Goal: Navigation & Orientation: Find specific page/section

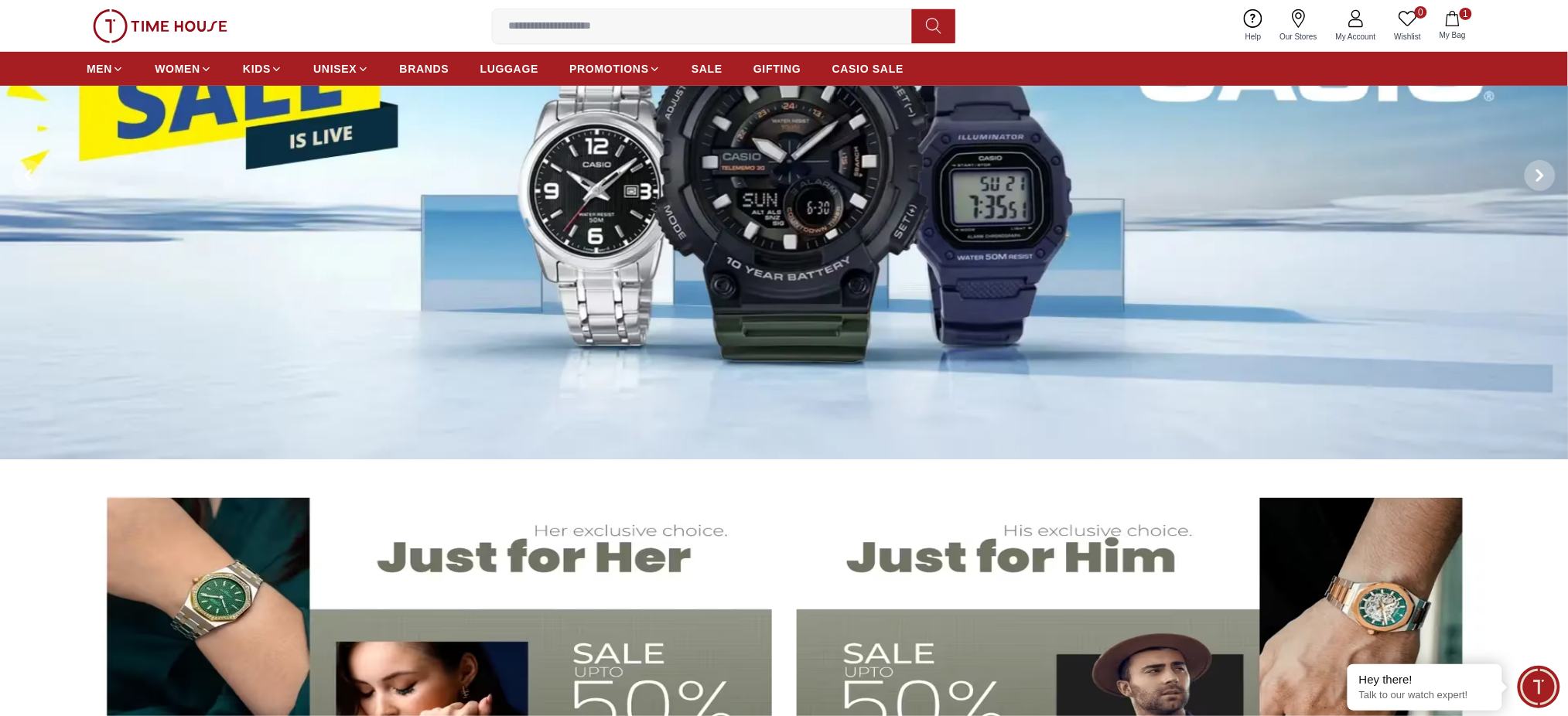
scroll to position [309, 0]
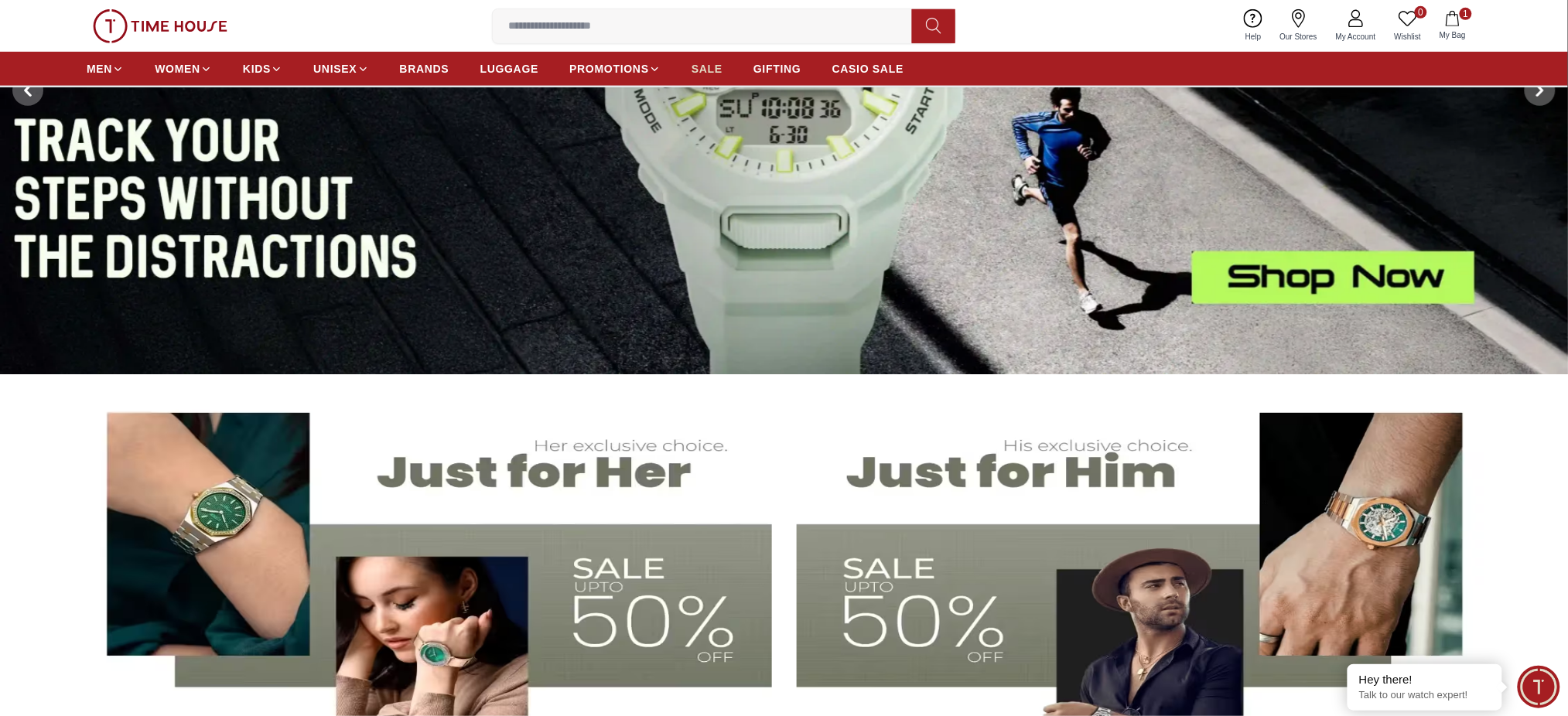
click at [722, 67] on span "SALE" at bounding box center [707, 69] width 31 height 15
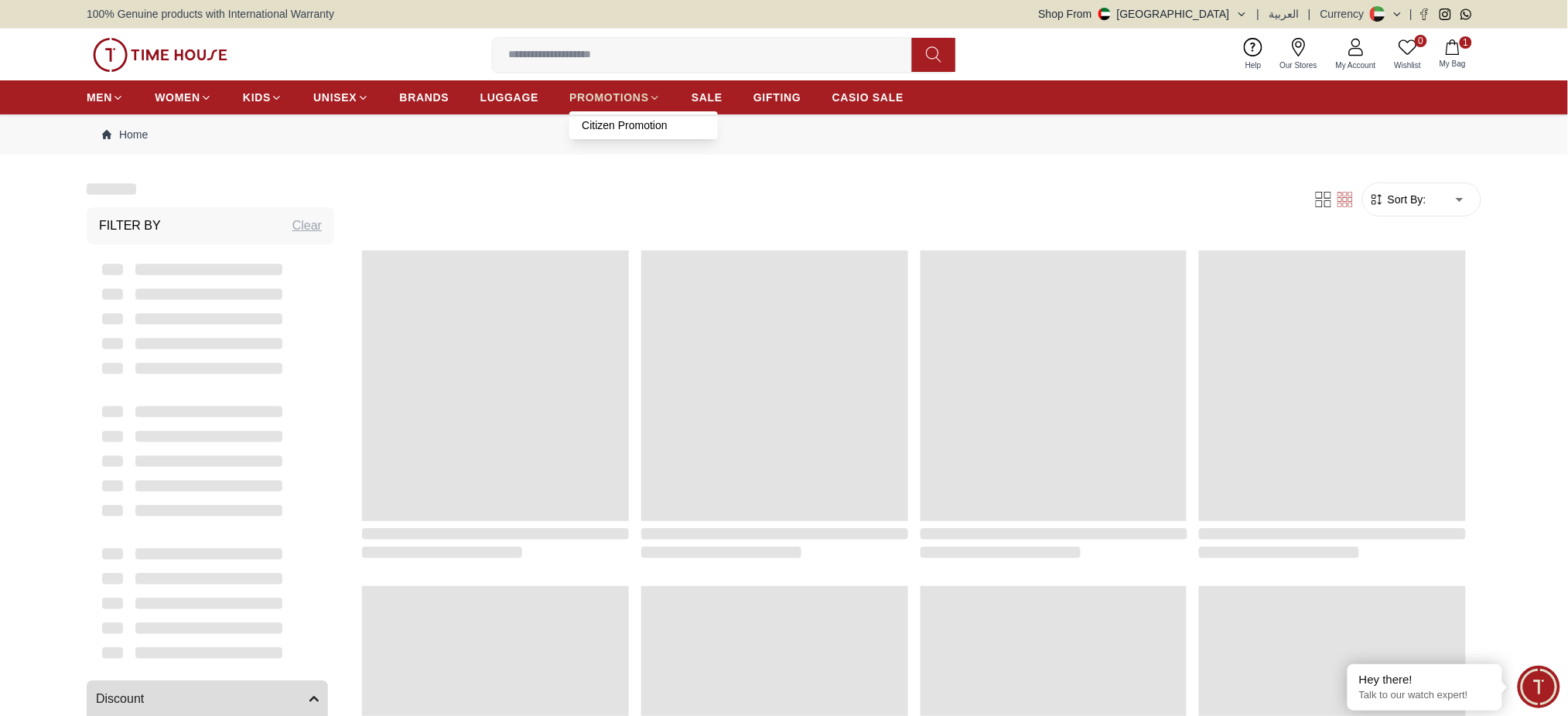
click at [596, 95] on span "PROMOTIONS" at bounding box center [609, 97] width 79 height 15
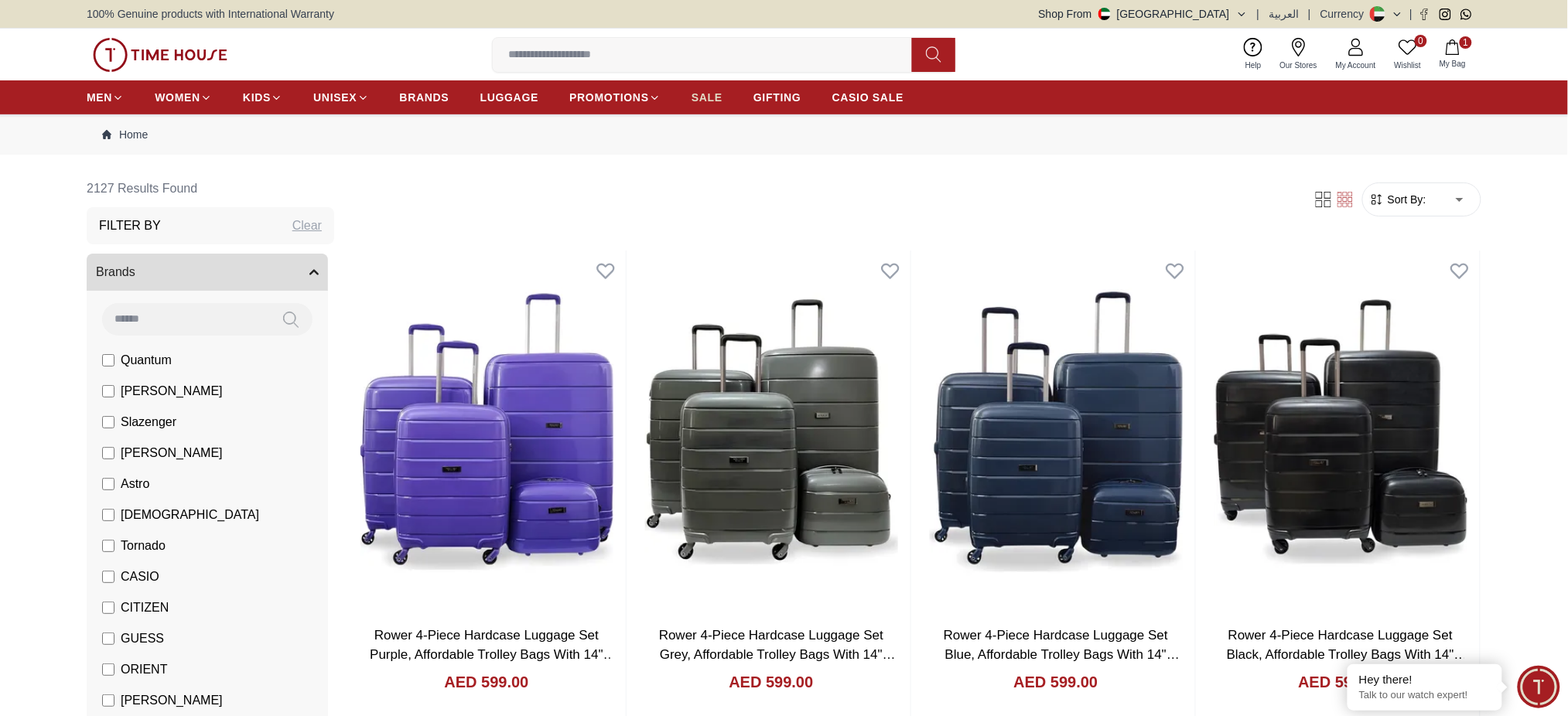
click at [693, 95] on span "SALE" at bounding box center [707, 97] width 31 height 15
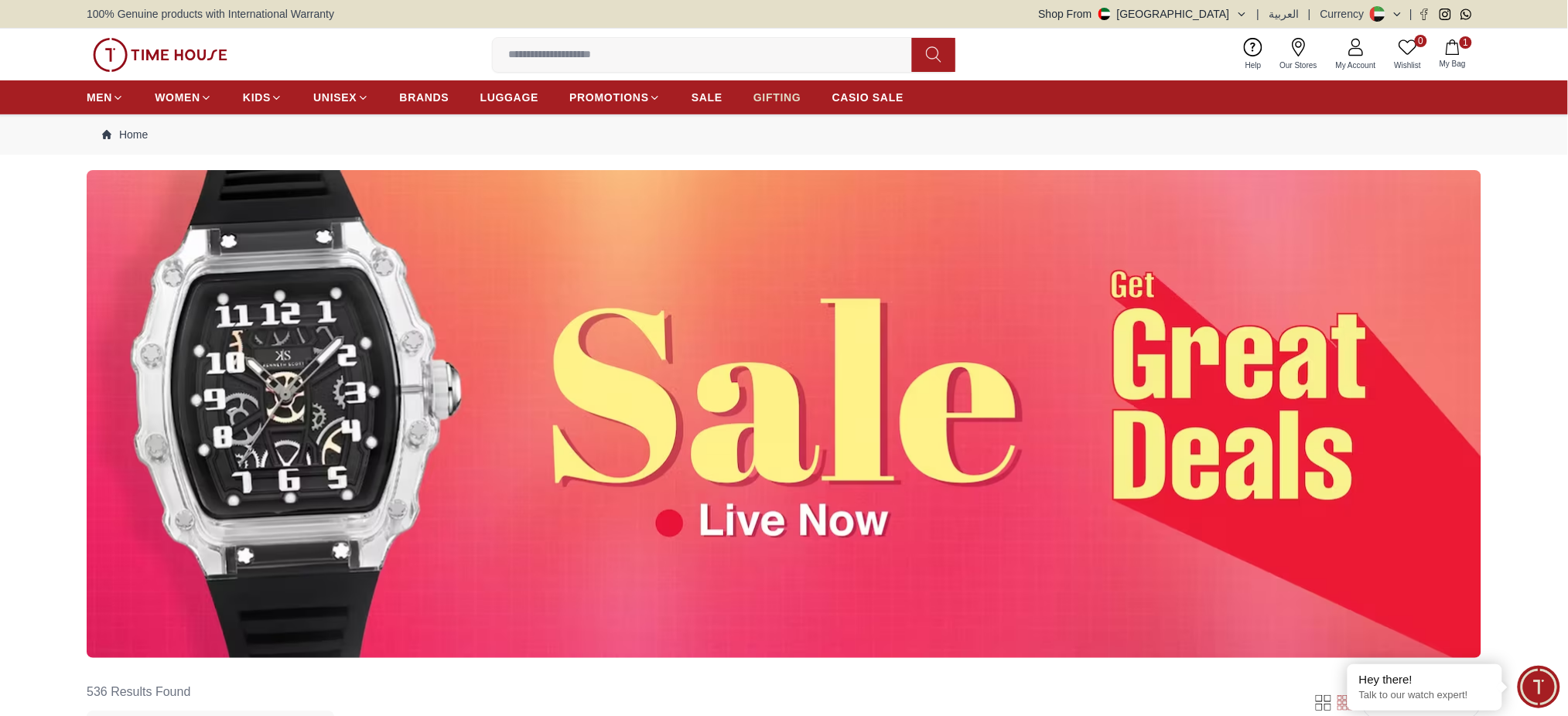
click at [788, 95] on span "GIFTING" at bounding box center [777, 97] width 48 height 15
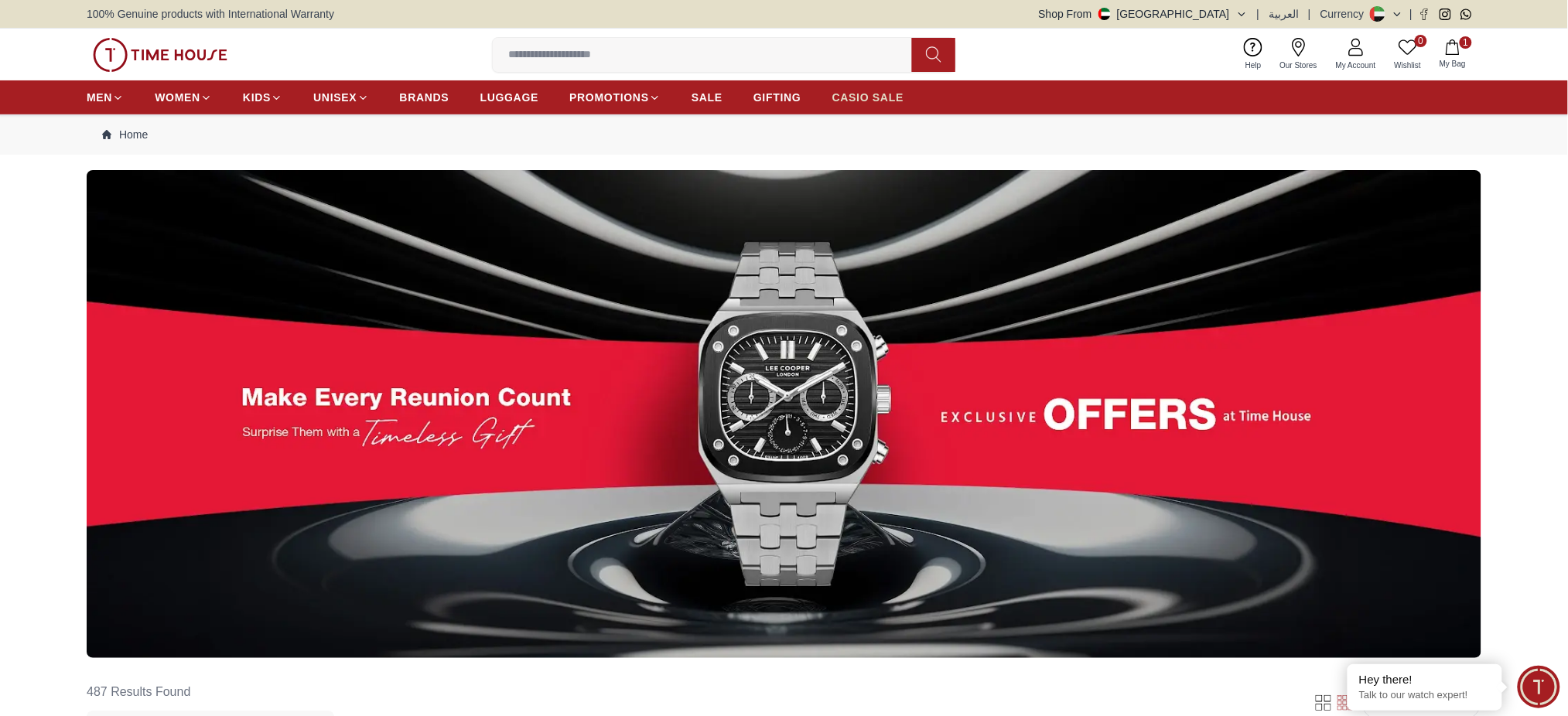
click at [867, 96] on span "CASIO SALE" at bounding box center [869, 97] width 72 height 15
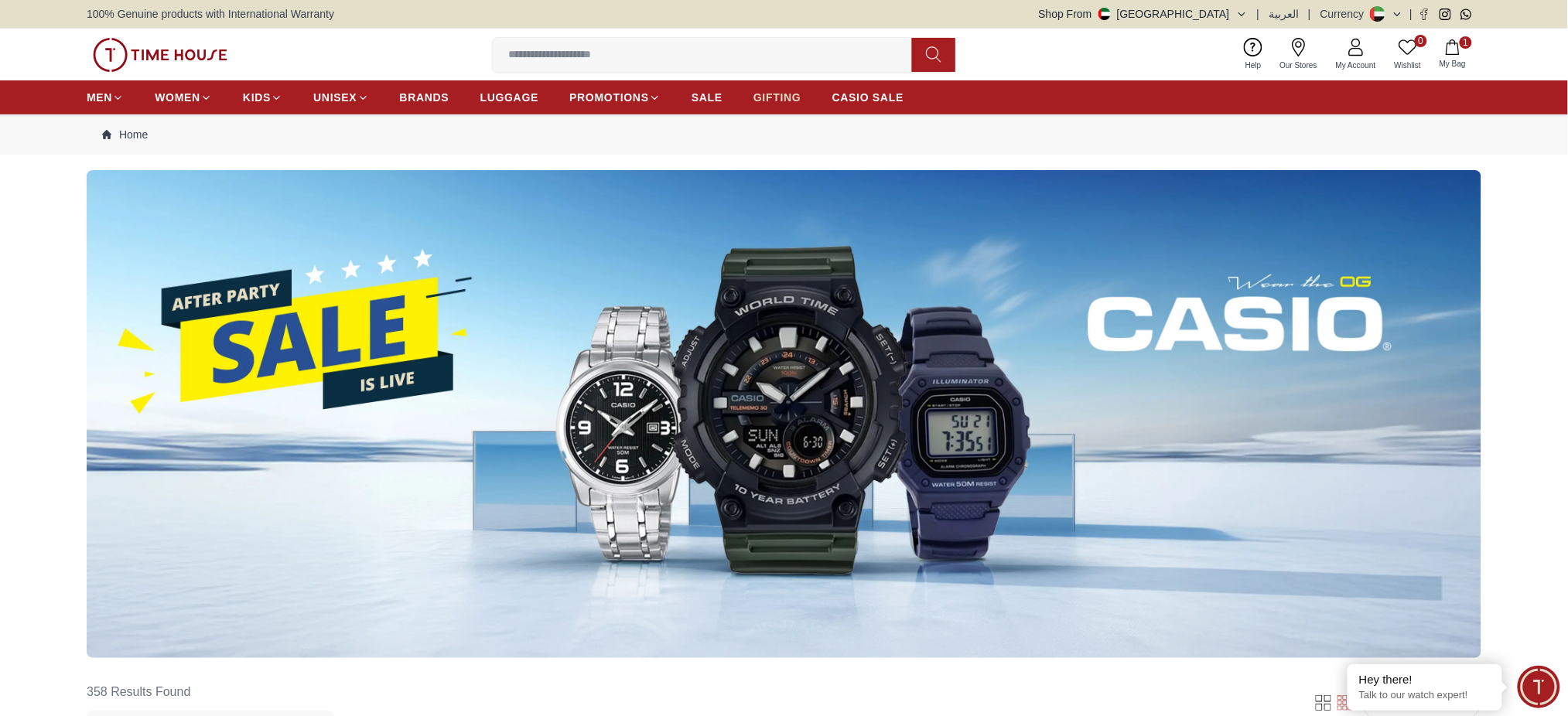
click at [784, 103] on span "GIFTING" at bounding box center [777, 97] width 48 height 15
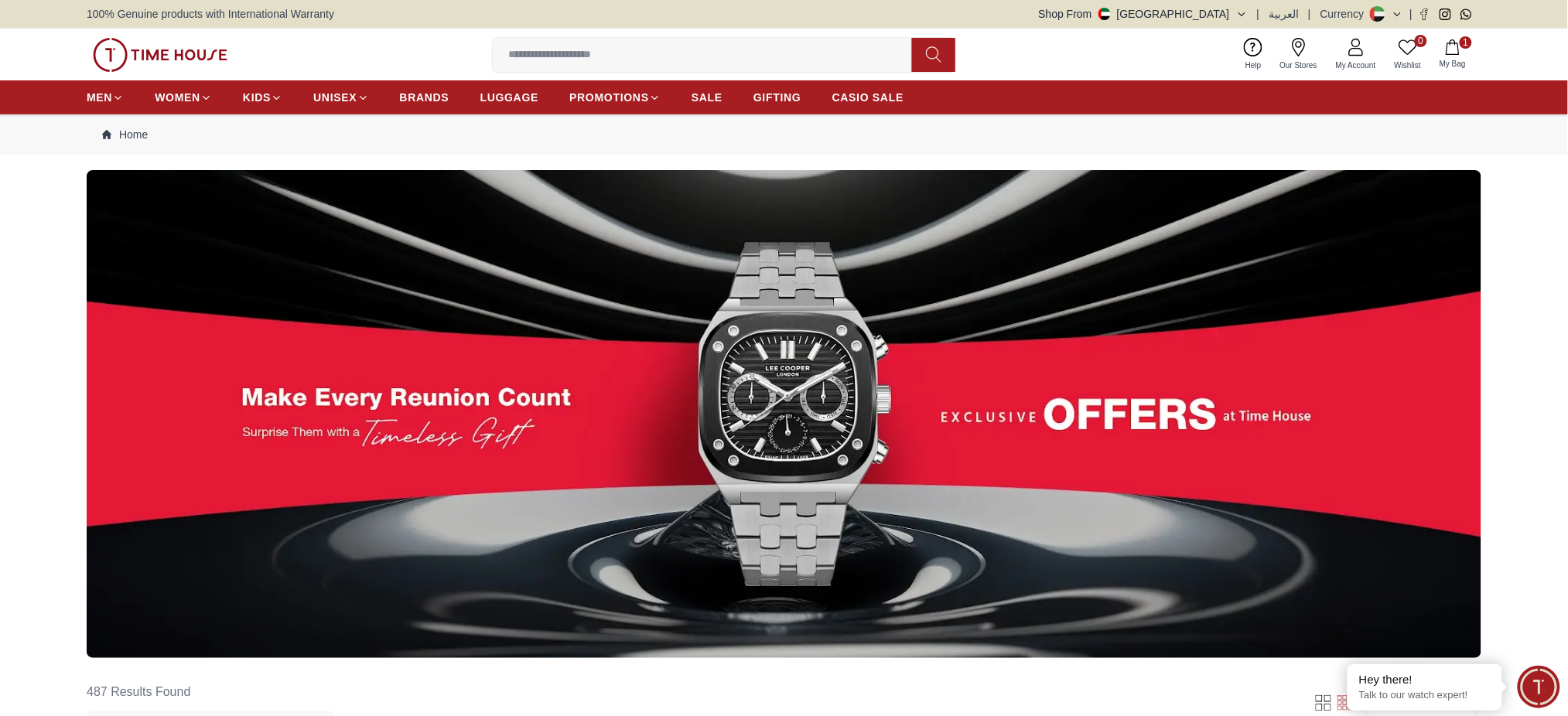
drag, startPoint x: 716, startPoint y: 93, endPoint x: 683, endPoint y: 65, distance: 43.3
click at [716, 93] on span "SALE" at bounding box center [707, 97] width 31 height 15
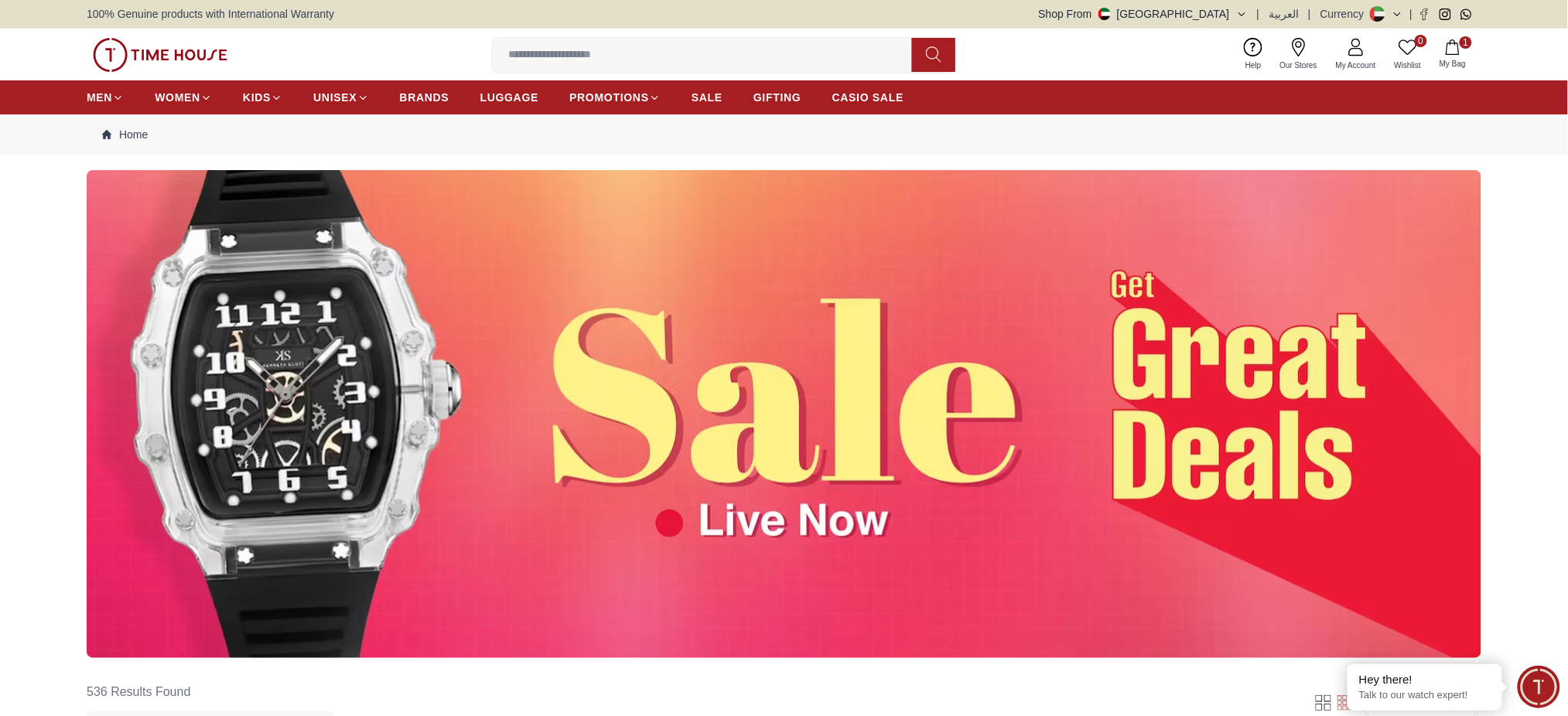
click at [1217, 8] on button "Shop From [GEOGRAPHIC_DATA]" at bounding box center [1144, 13] width 209 height 15
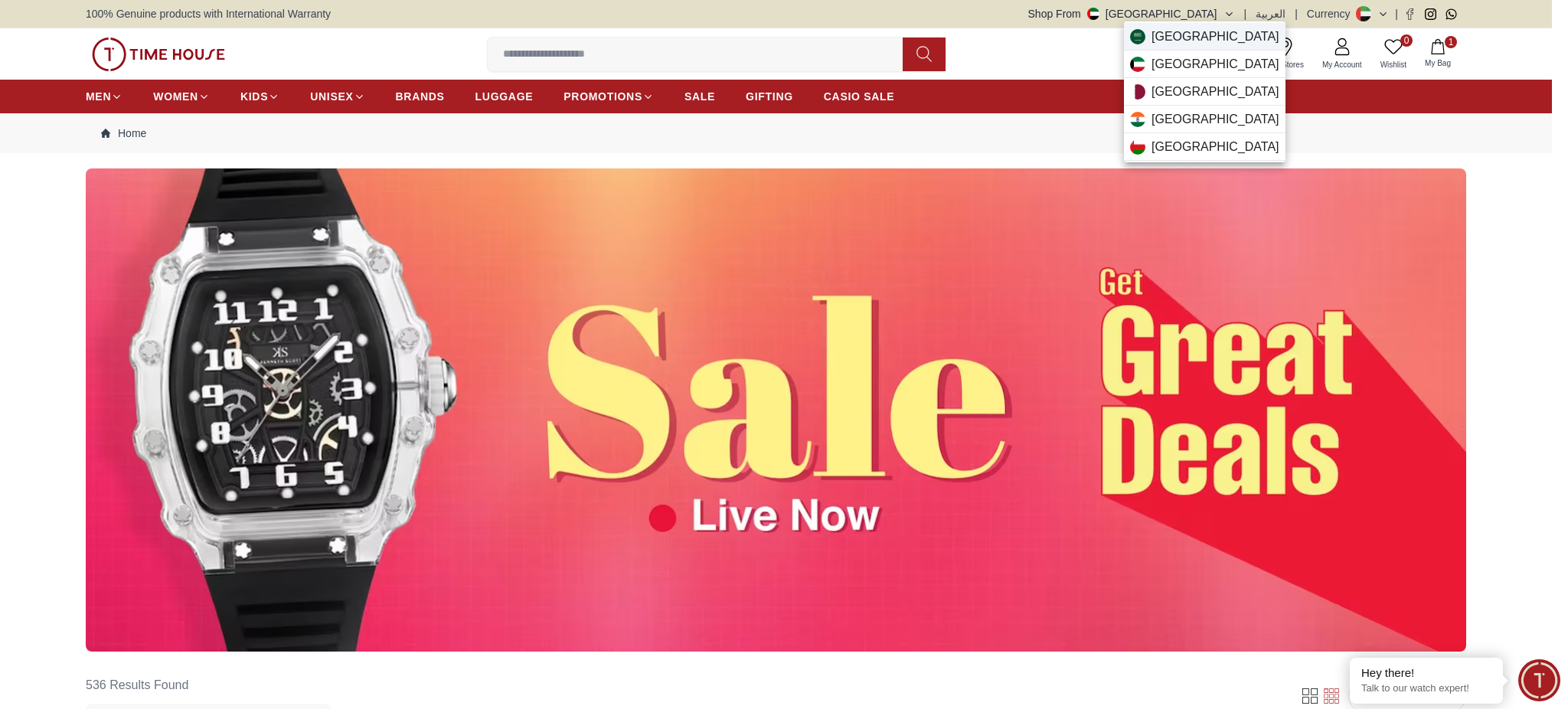
click at [1186, 29] on span "[GEOGRAPHIC_DATA]" at bounding box center [1215, 36] width 127 height 18
